Goal: Information Seeking & Learning: Learn about a topic

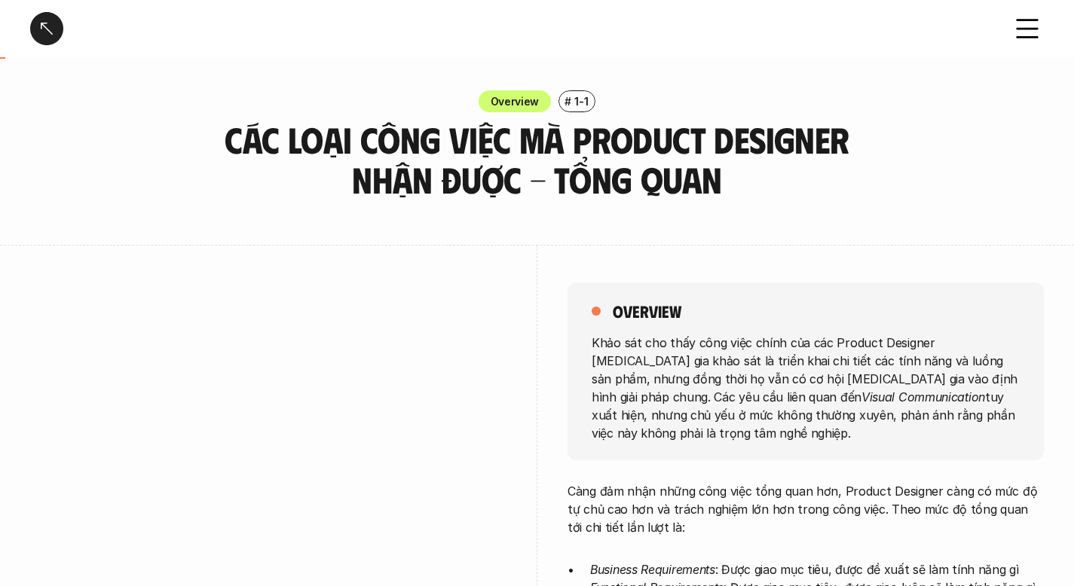
click at [44, 30] on div at bounding box center [46, 28] width 33 height 33
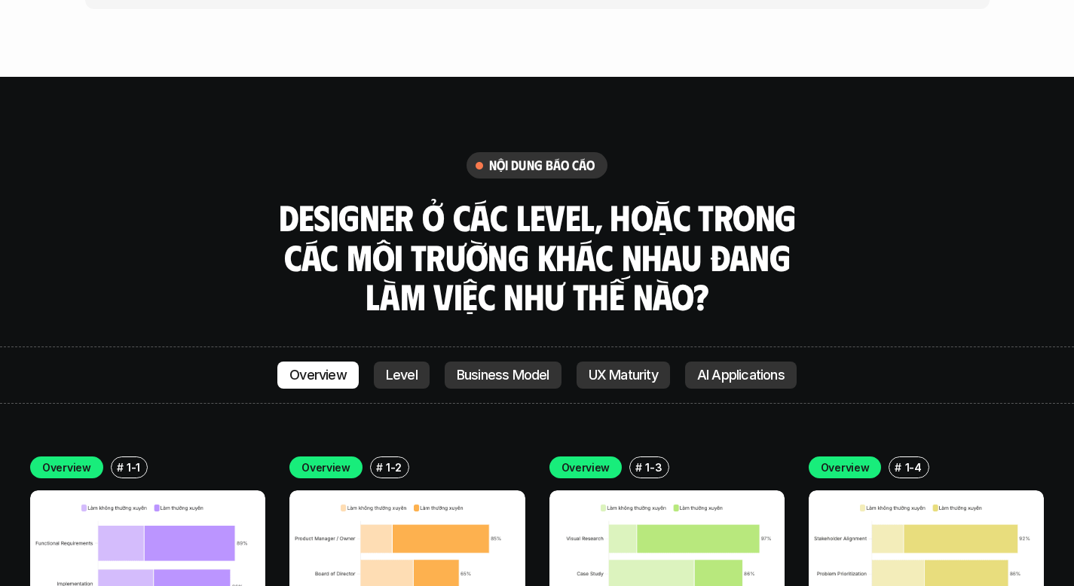
scroll to position [4234, 0]
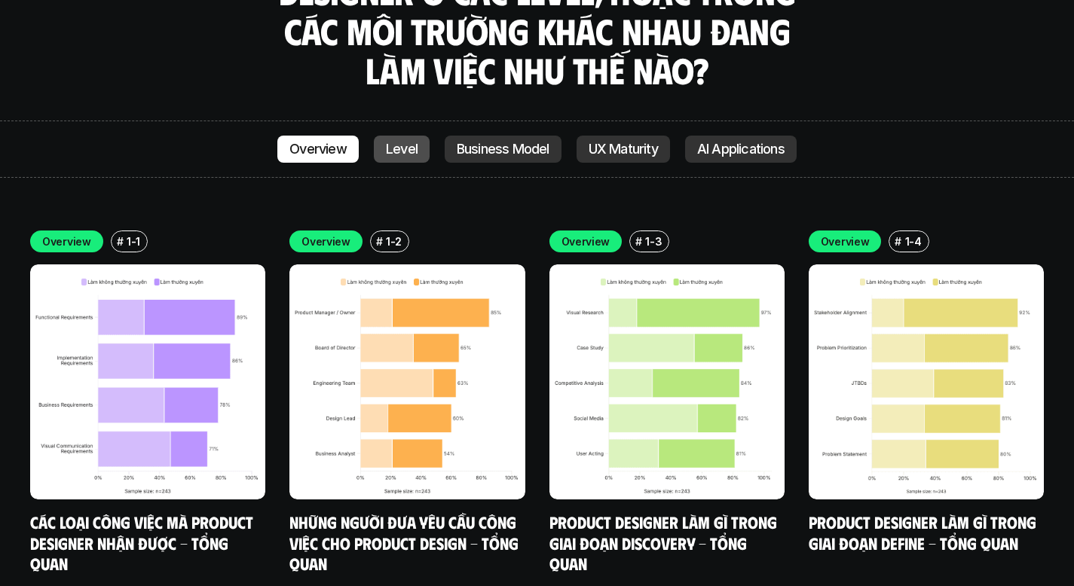
click at [390, 142] on p "Level" at bounding box center [402, 149] width 32 height 15
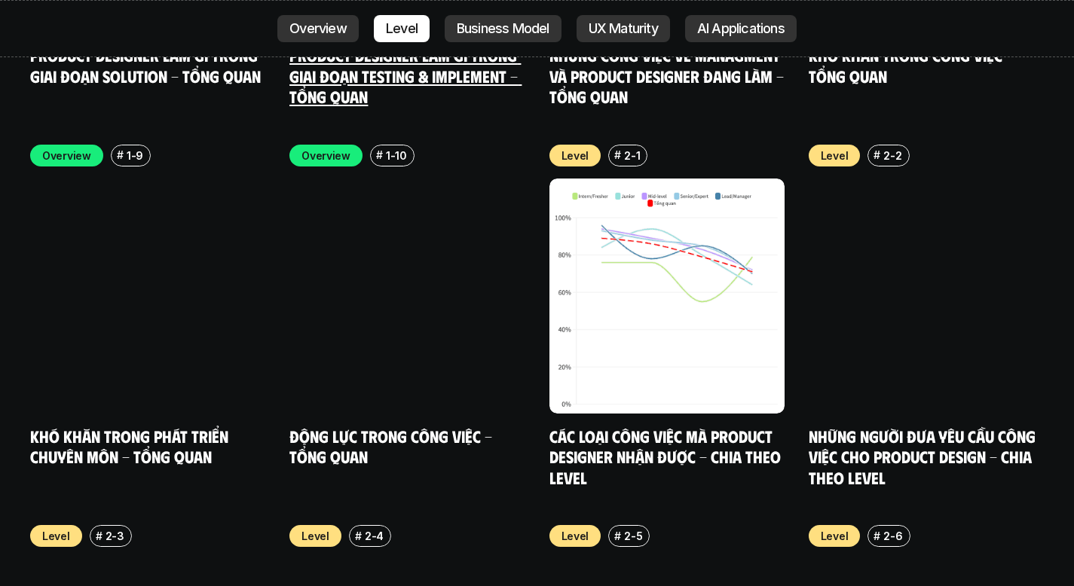
scroll to position [5087, 0]
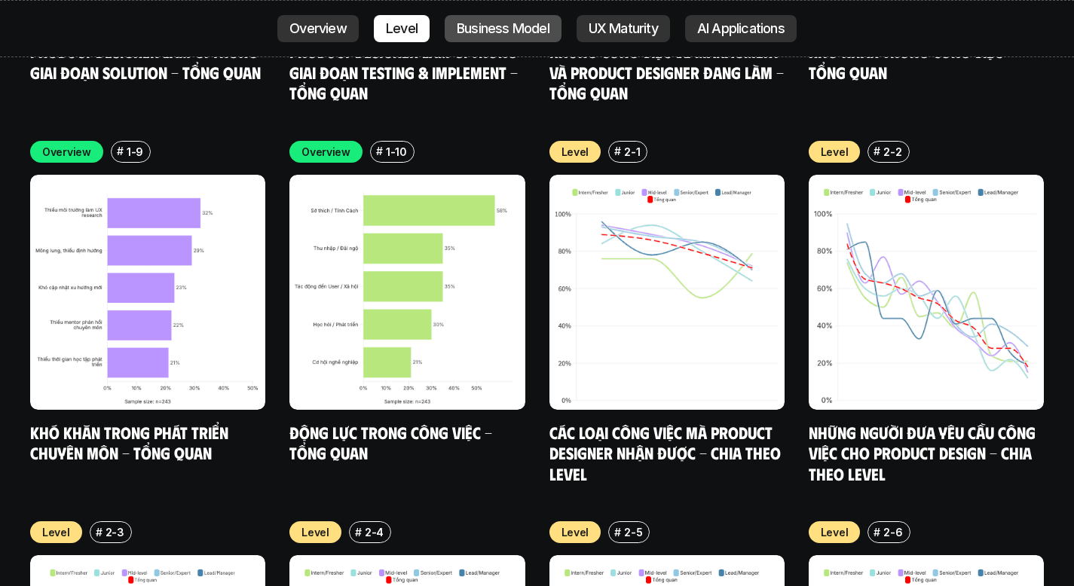
click at [483, 32] on p "Business Model" at bounding box center [503, 28] width 93 height 15
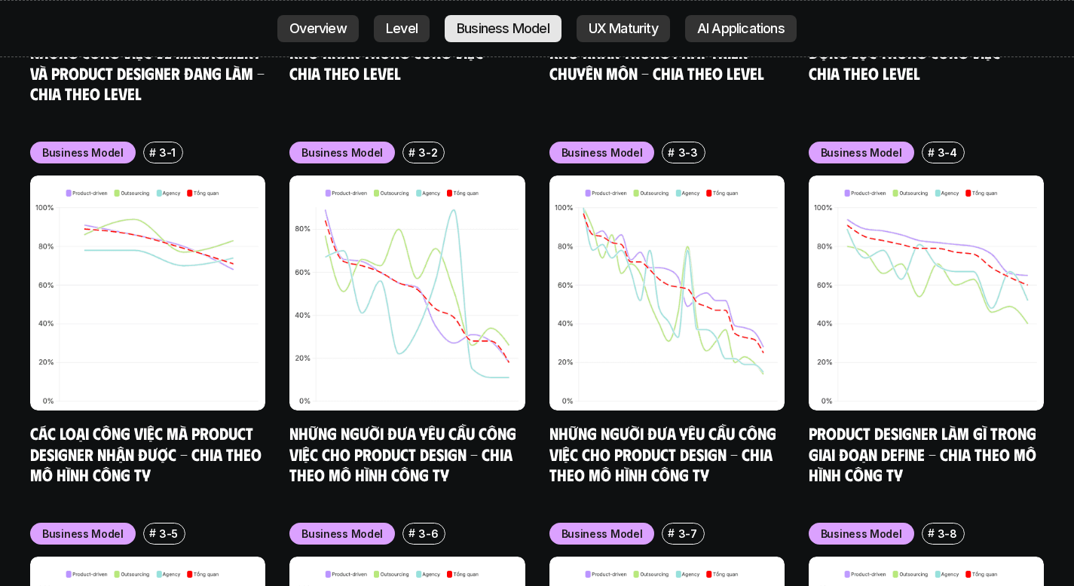
scroll to position [6230, 0]
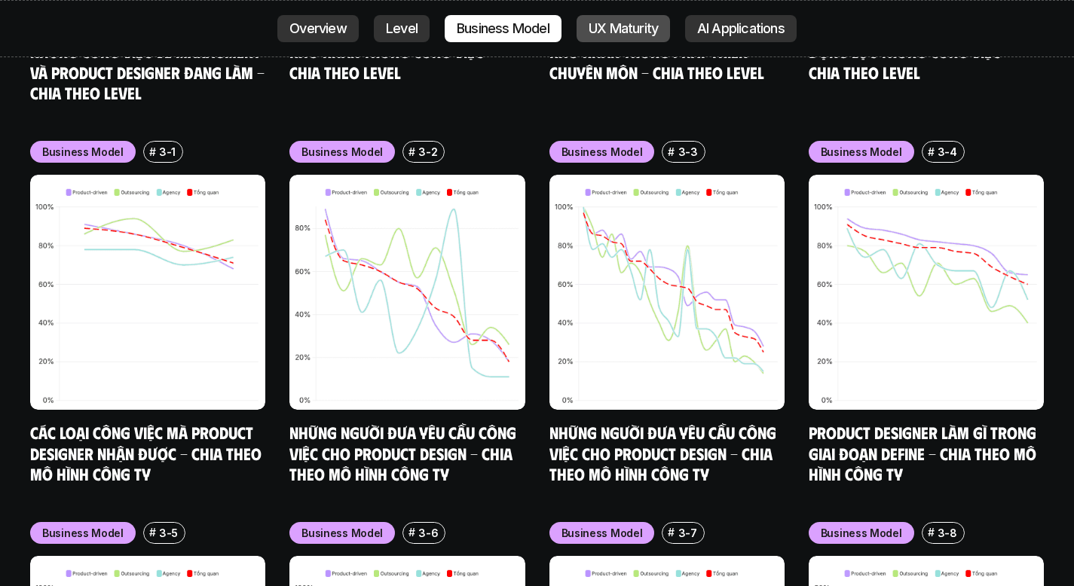
click at [627, 26] on p "UX Maturity" at bounding box center [623, 28] width 69 height 15
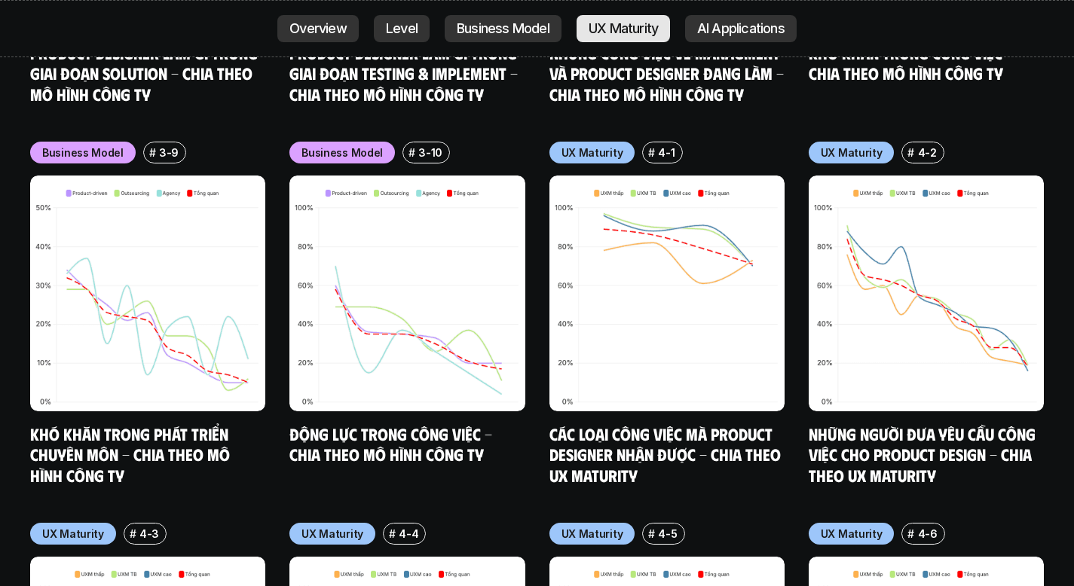
scroll to position [6993, 0]
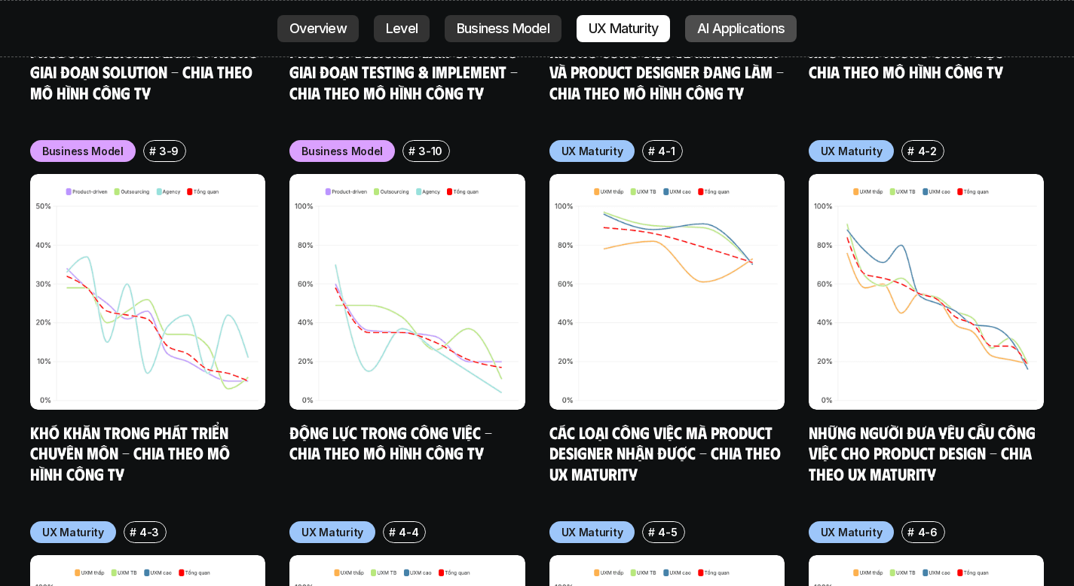
click at [715, 33] on p "AI Applications" at bounding box center [740, 28] width 87 height 15
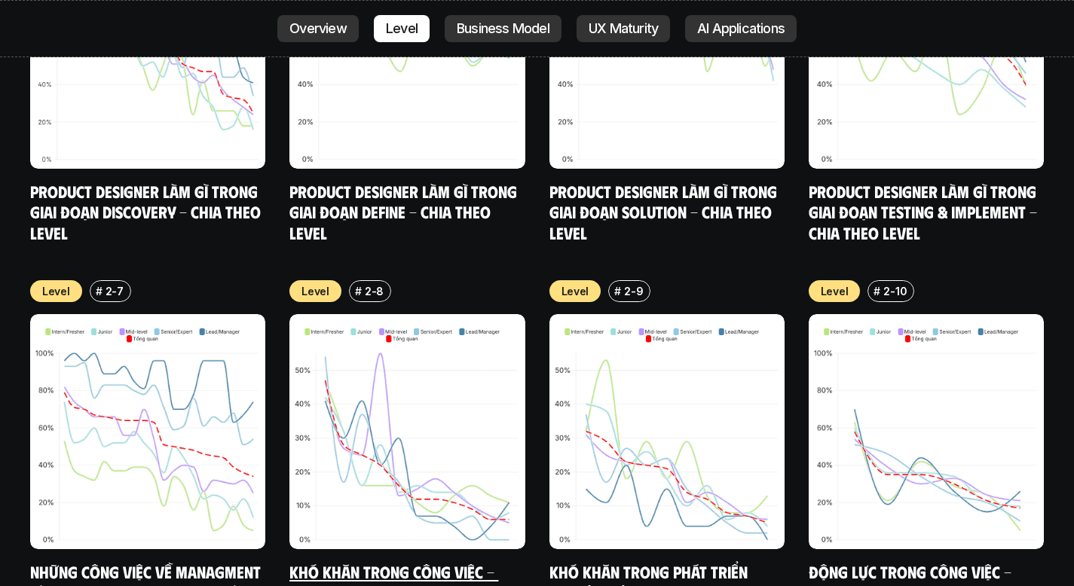
scroll to position [5729, 0]
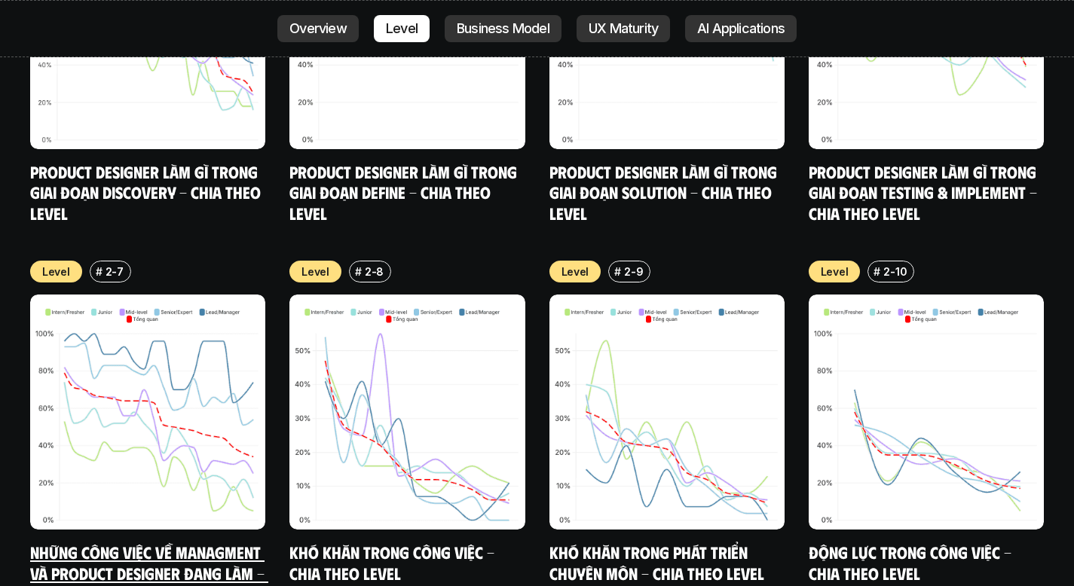
click at [174, 394] on img at bounding box center [147, 412] width 235 height 235
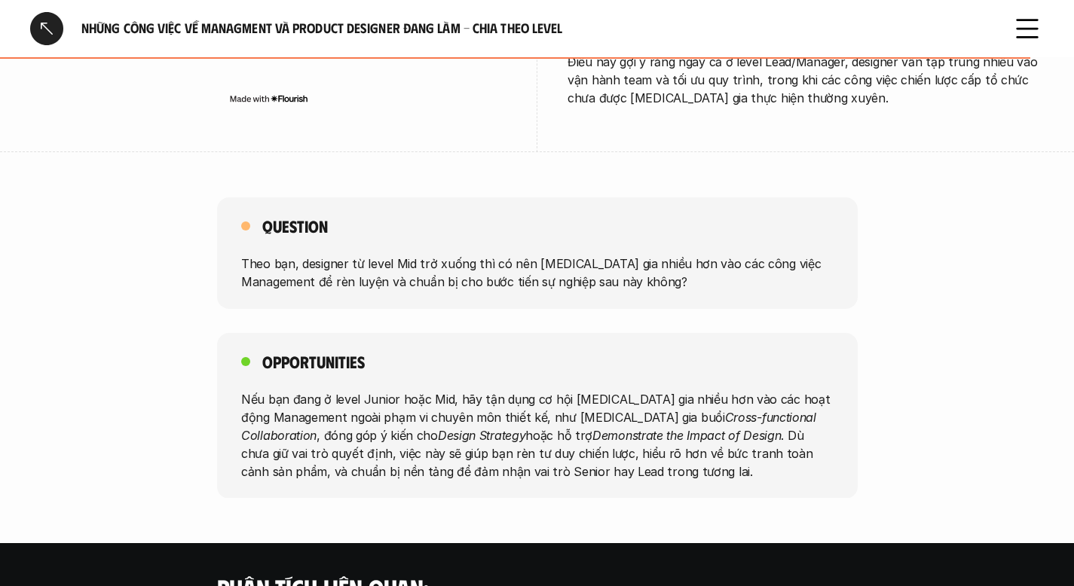
scroll to position [2864, 0]
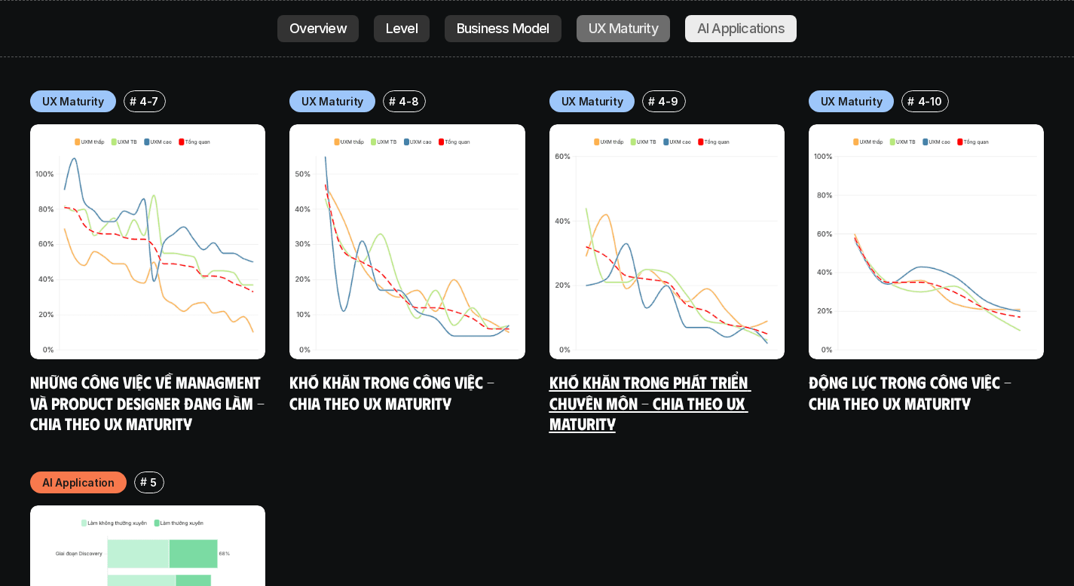
scroll to position [7760, 0]
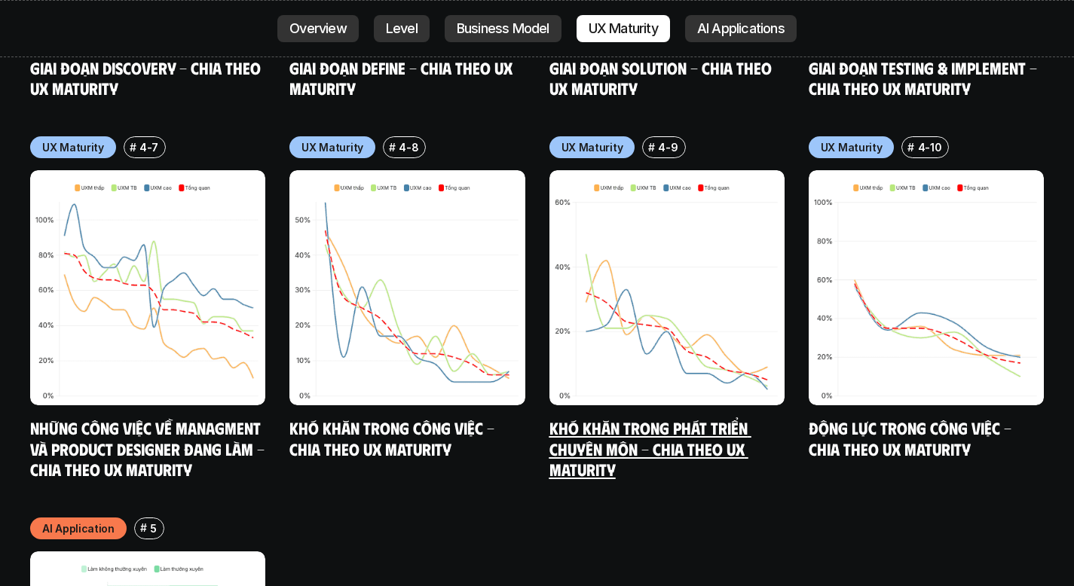
click at [632, 418] on link "Khó khăn trong phát triển chuyên môn - Chia theo UX Maturity" at bounding box center [651, 449] width 202 height 62
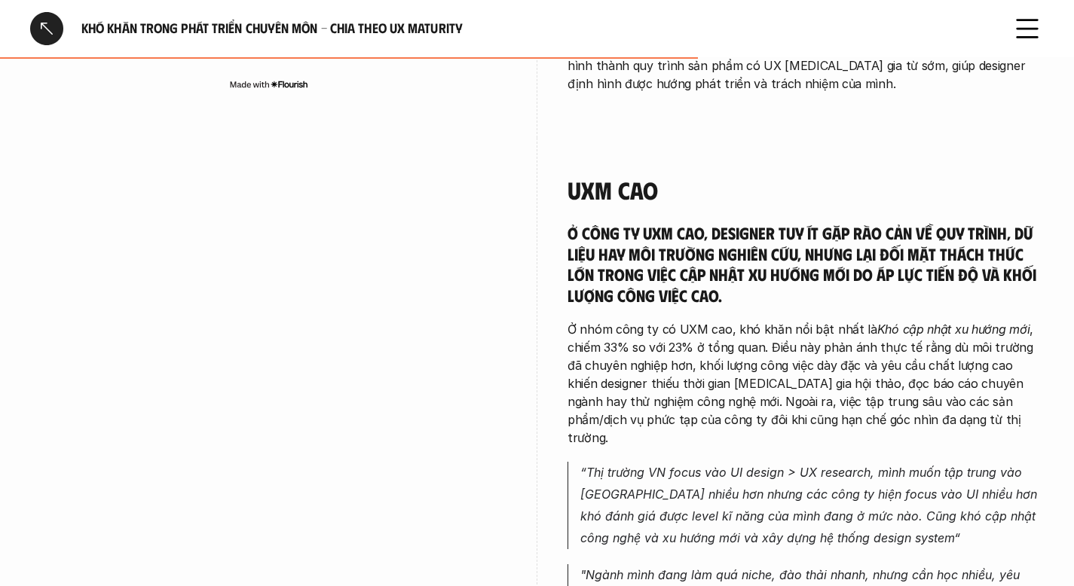
scroll to position [2186, 0]
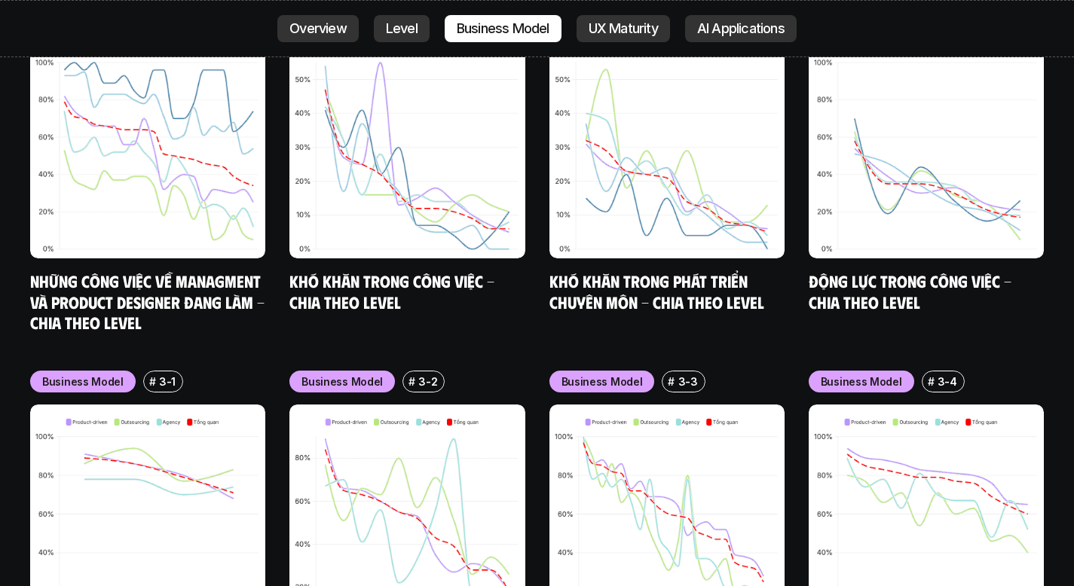
scroll to position [5926, 0]
